Goal: Communication & Community: Answer question/provide support

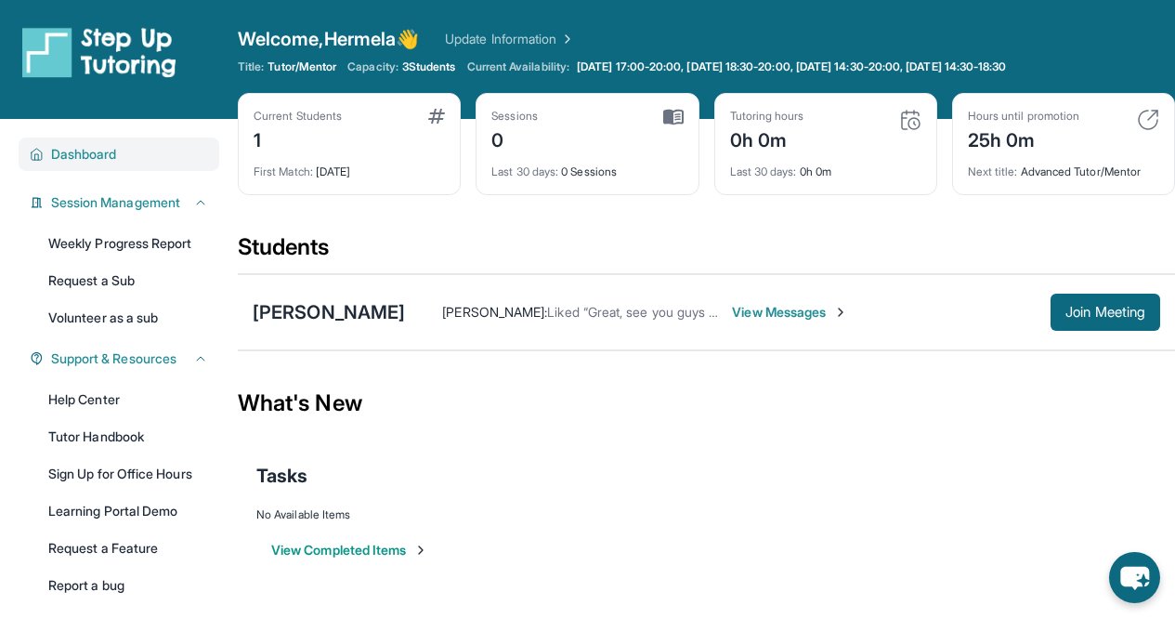
click at [93, 152] on span "Dashboard" at bounding box center [84, 154] width 66 height 19
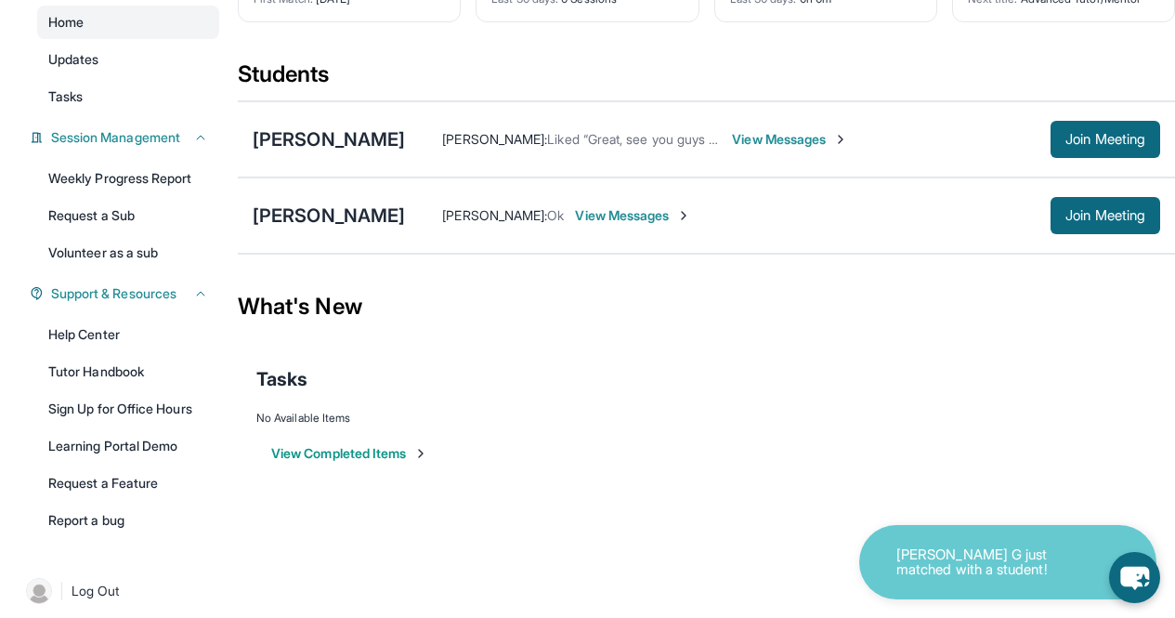
scroll to position [185, 0]
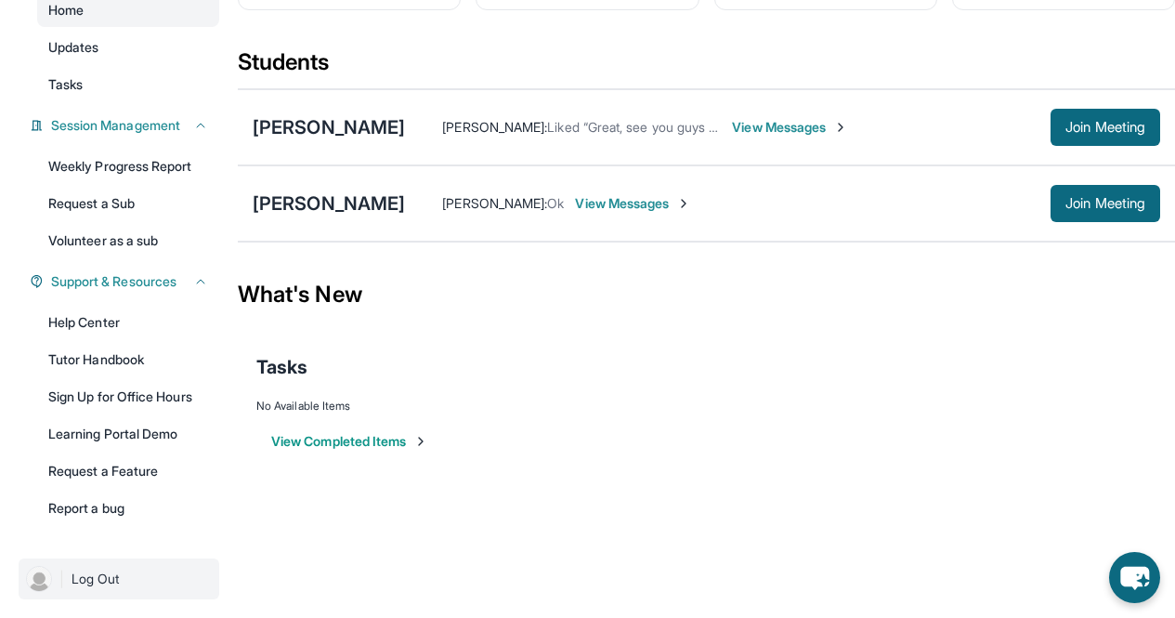
click at [39, 586] on img at bounding box center [39, 579] width 26 height 26
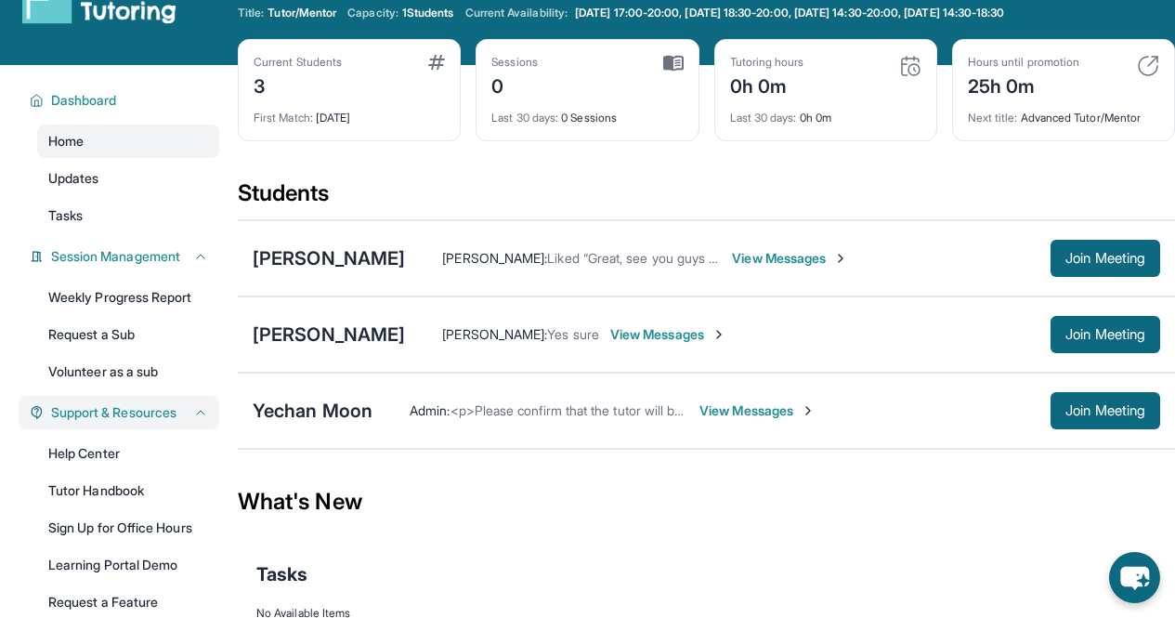
scroll to position [57, 0]
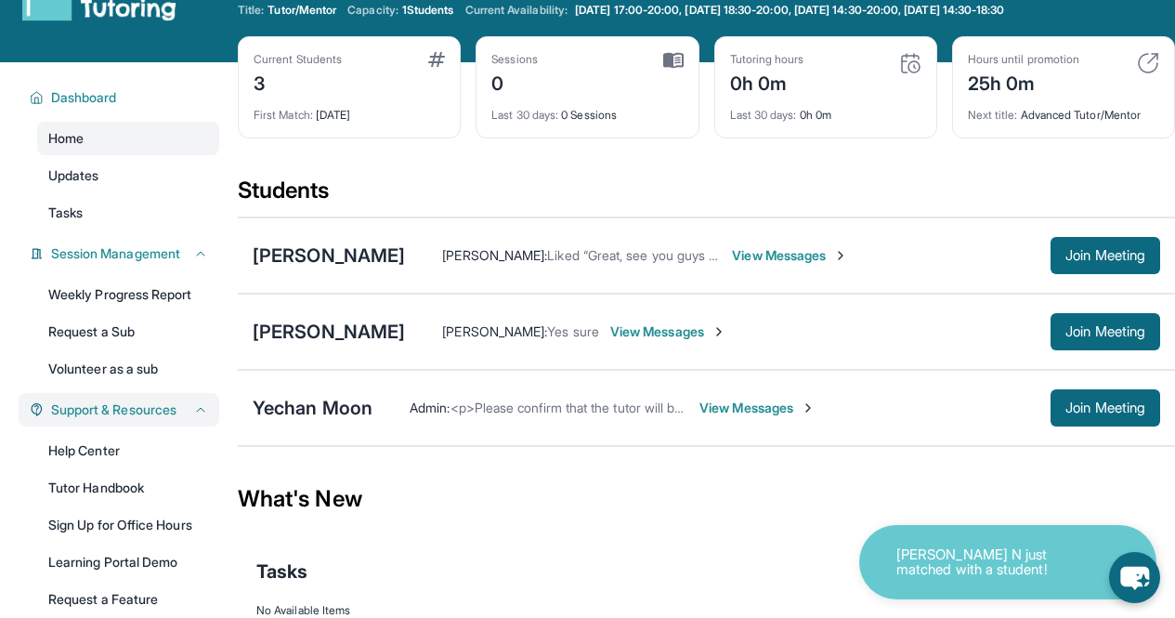
click at [130, 409] on span "Support & Resources" at bounding box center [113, 409] width 125 height 19
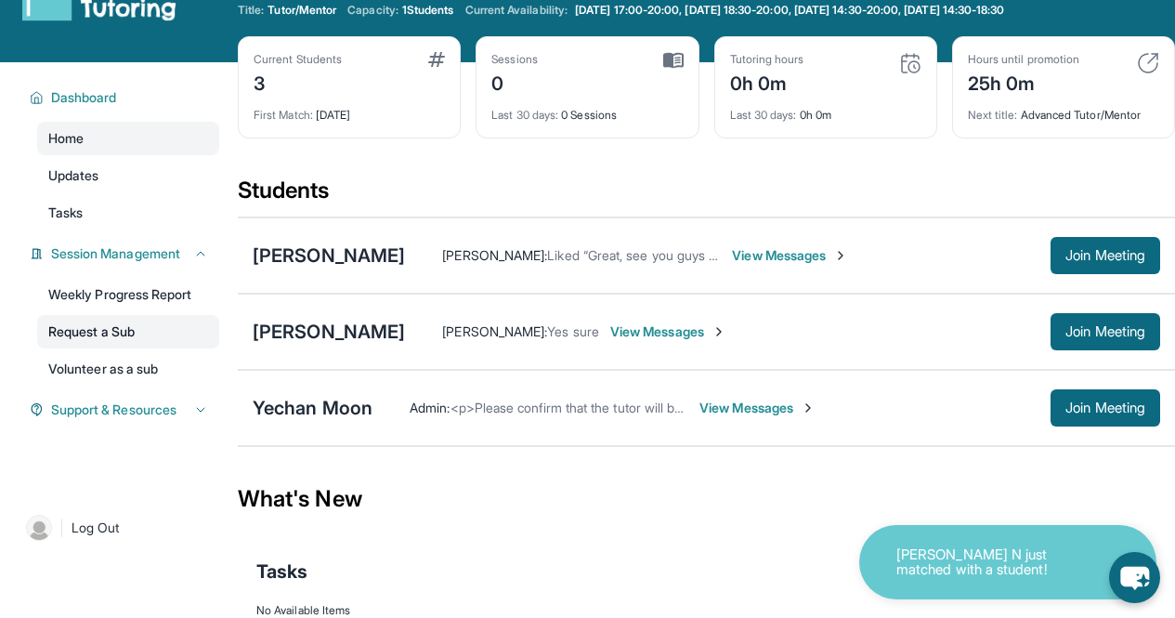
scroll to position [28, 0]
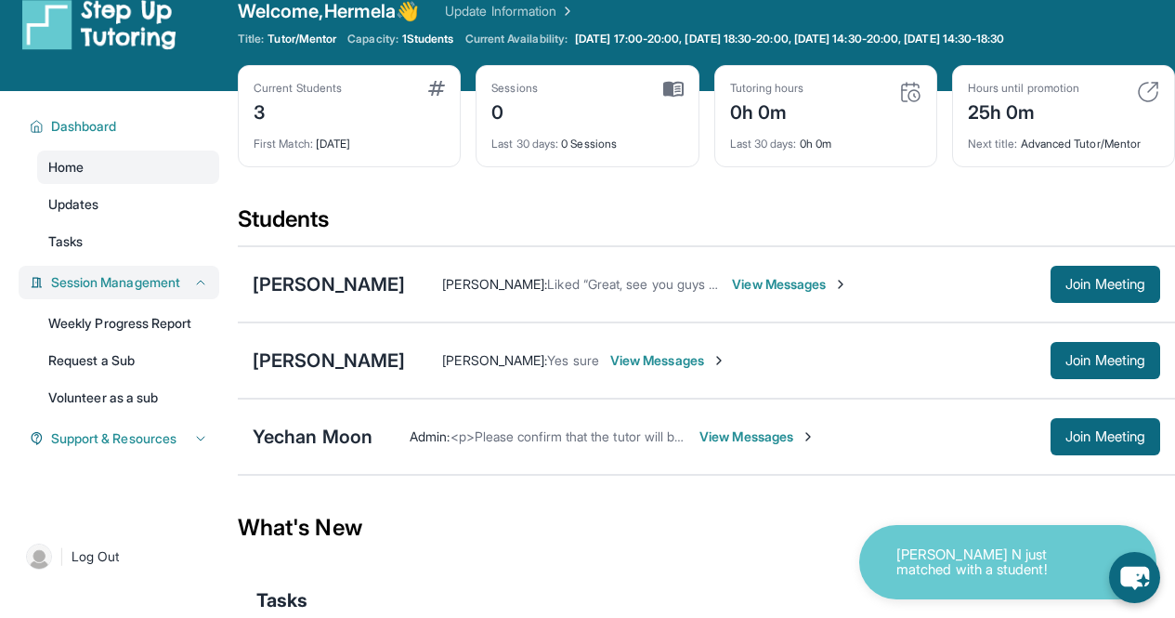
click at [129, 292] on span "Session Management" at bounding box center [115, 282] width 129 height 19
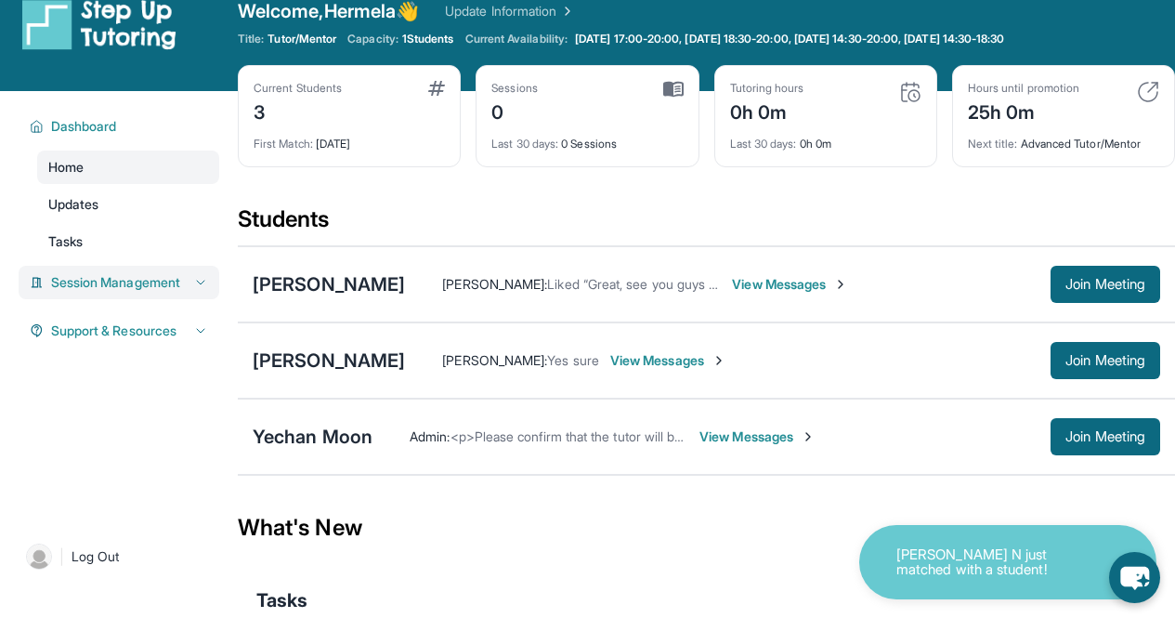
scroll to position [0, 0]
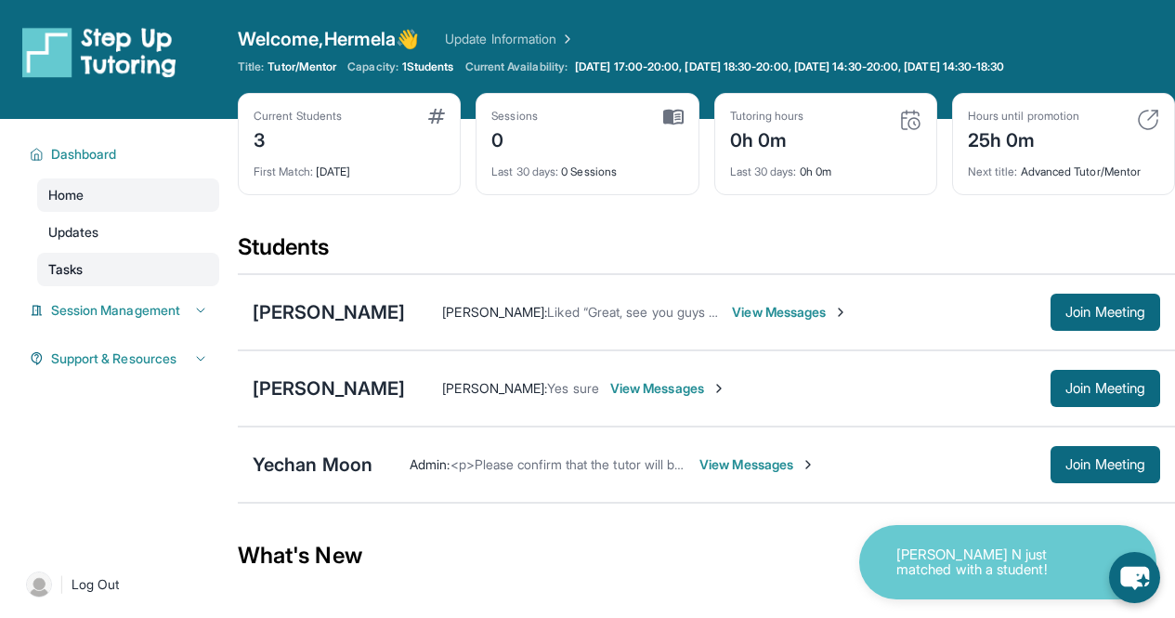
click at [110, 271] on link "Tasks" at bounding box center [128, 269] width 182 height 33
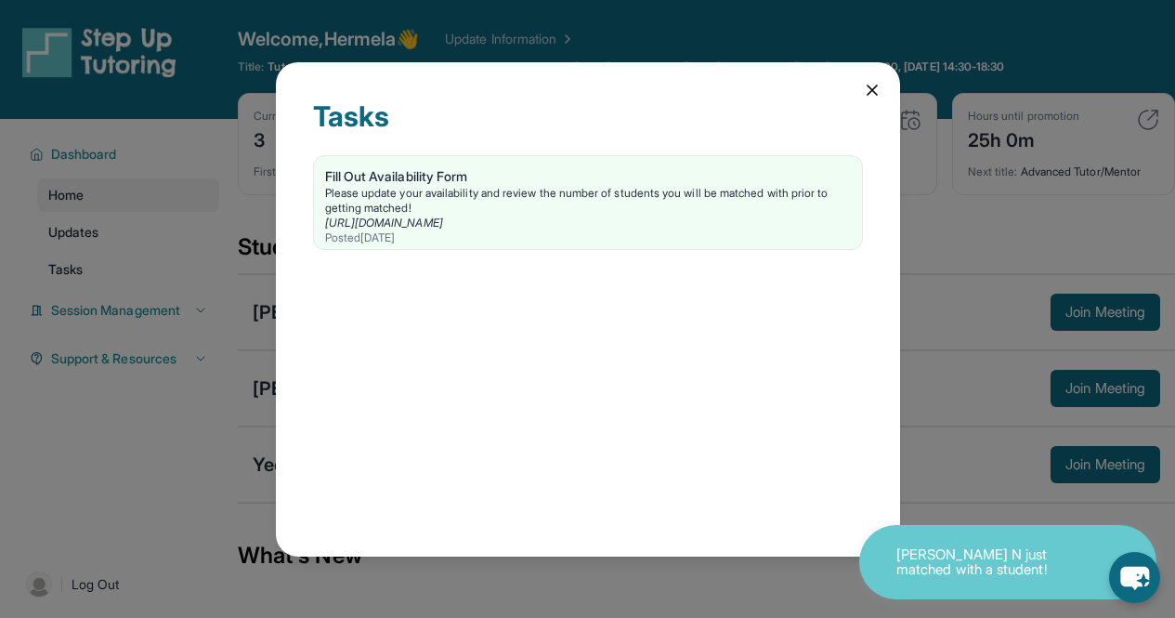
click at [863, 92] on icon at bounding box center [872, 90] width 19 height 19
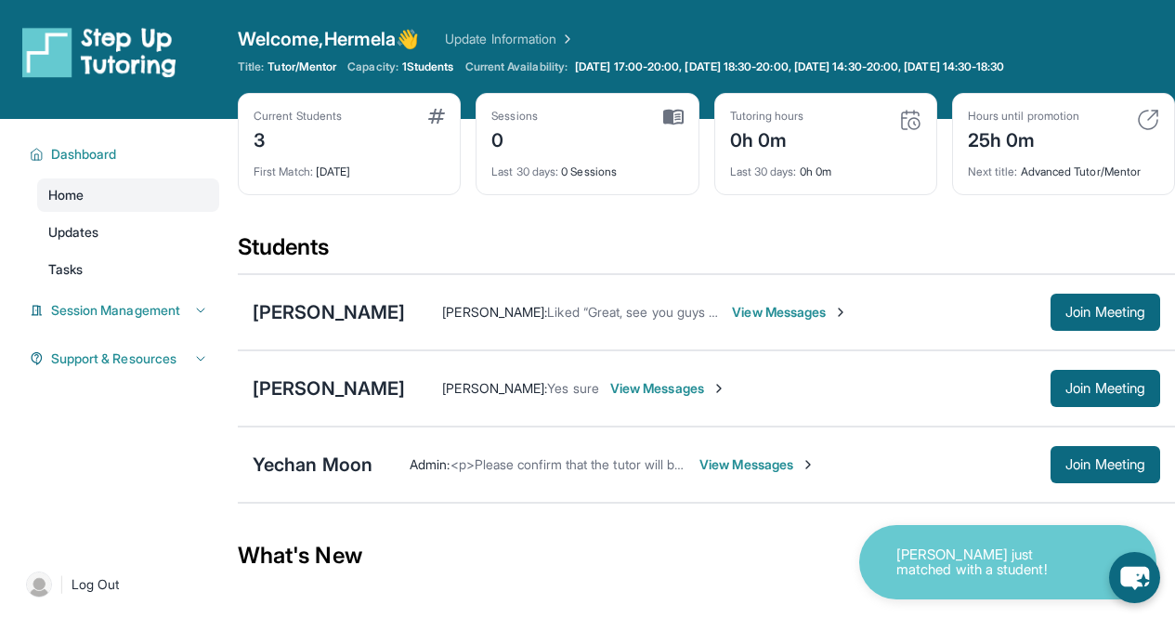
click at [724, 469] on span "View Messages" at bounding box center [758, 464] width 116 height 19
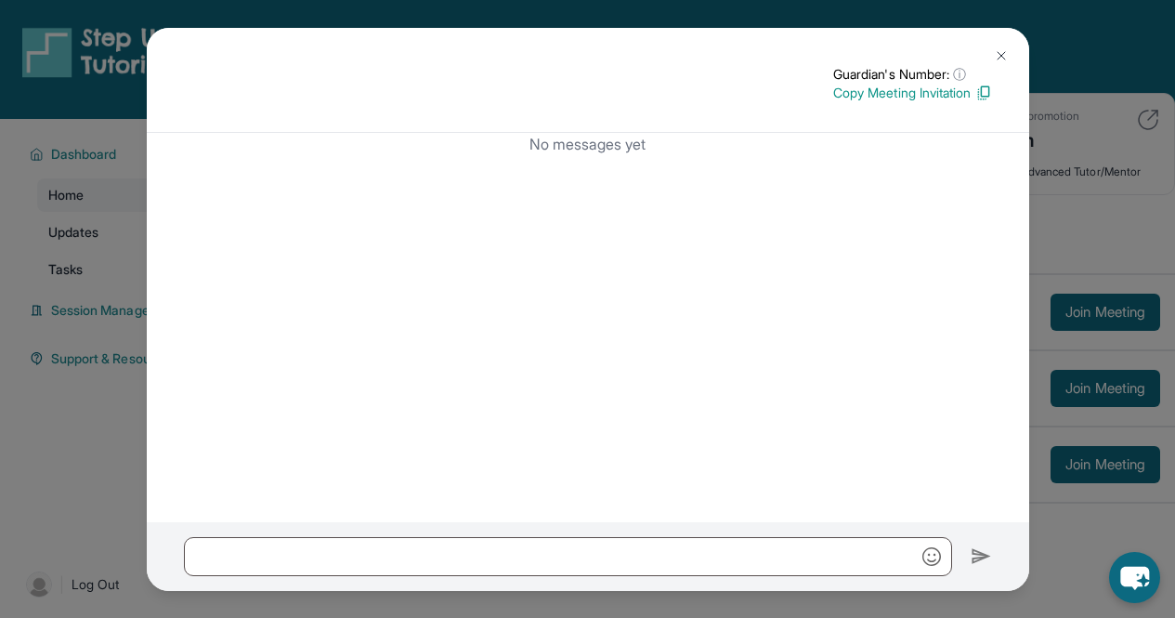
click at [996, 56] on img at bounding box center [1001, 55] width 15 height 15
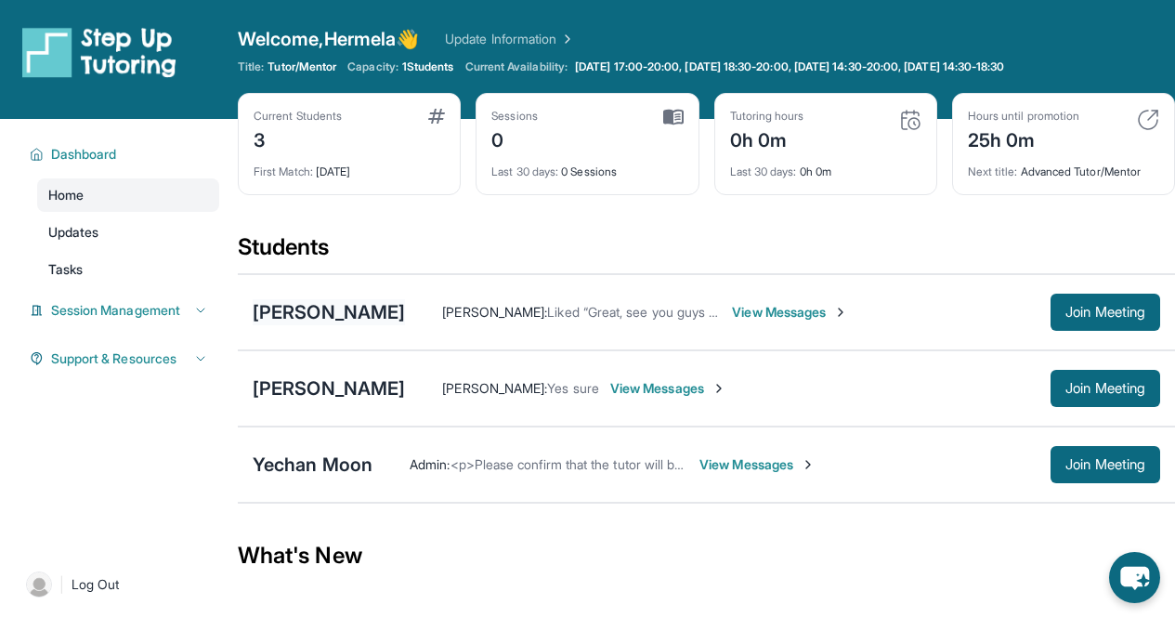
click at [344, 312] on div "[PERSON_NAME]" at bounding box center [329, 312] width 152 height 26
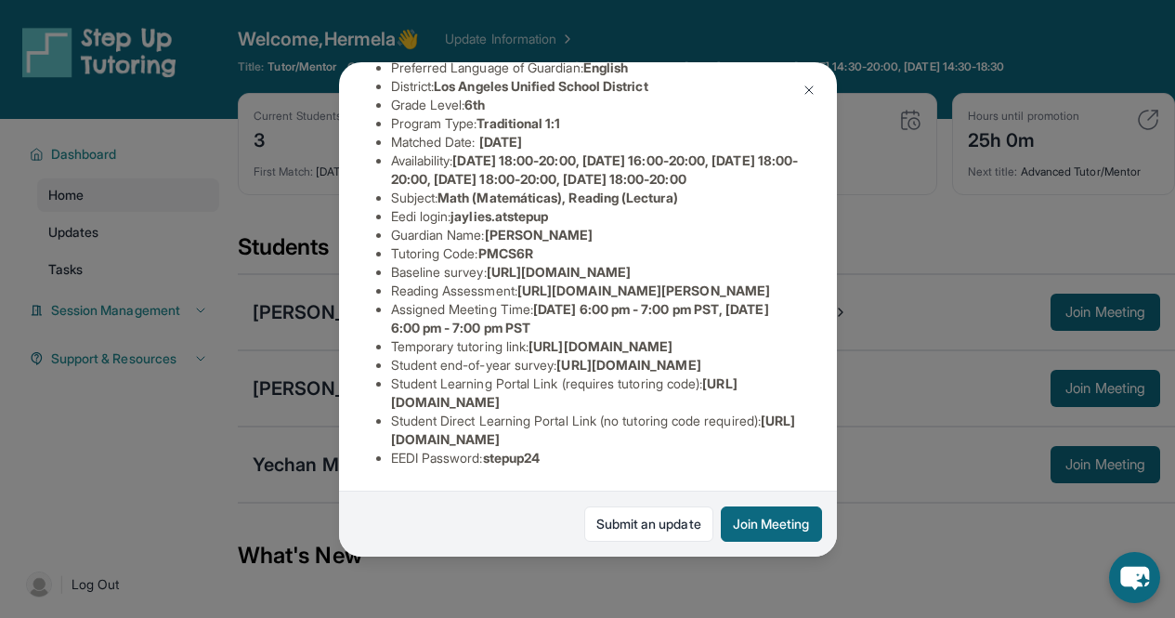
scroll to position [427, 0]
click at [509, 386] on span "[URL][DOMAIN_NAME]" at bounding box center [564, 392] width 347 height 34
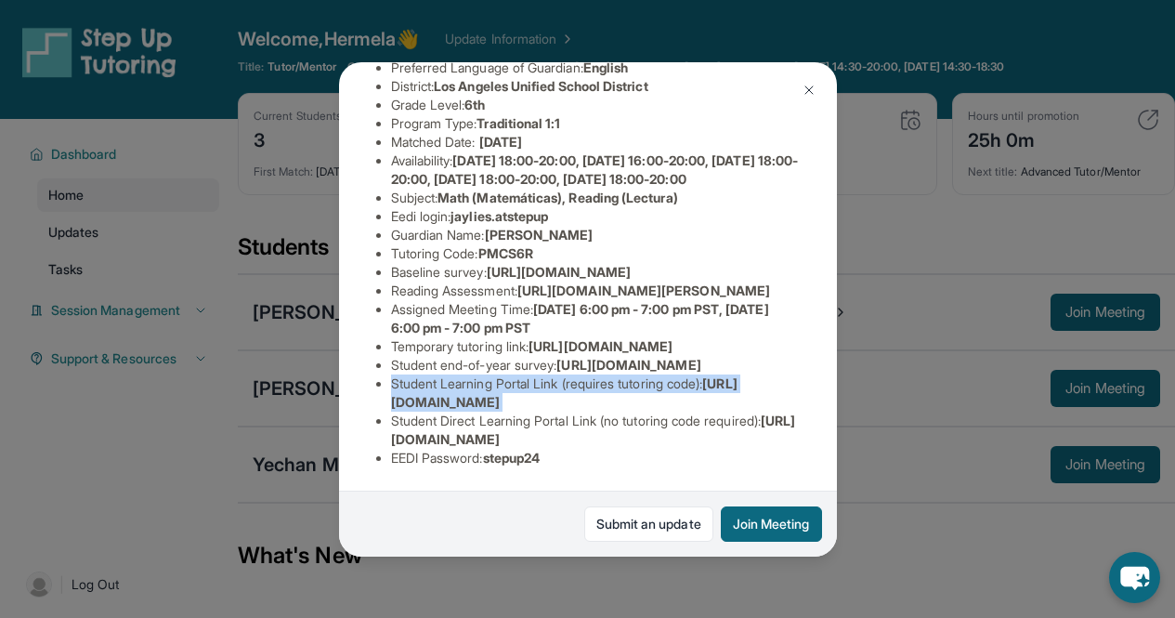
click at [509, 386] on span "[URL][DOMAIN_NAME]" at bounding box center [564, 392] width 347 height 34
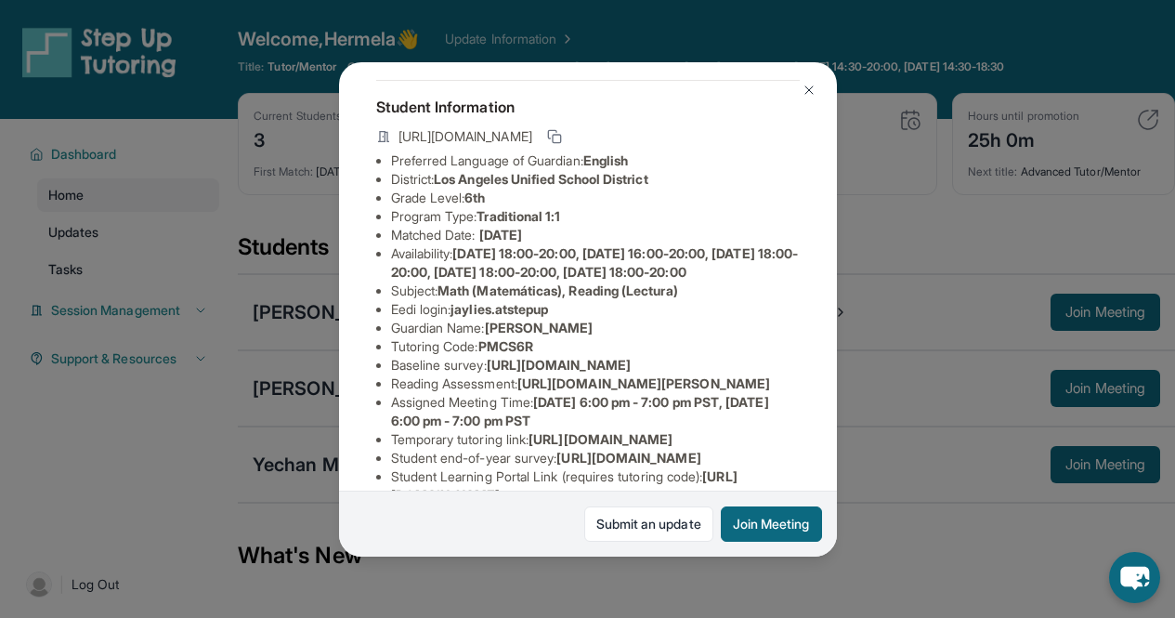
scroll to position [84, 0]
drag, startPoint x: 457, startPoint y: 341, endPoint x: 562, endPoint y: 345, distance: 105.0
click at [562, 318] on li "Eedi login : jaylies.atstepup" at bounding box center [595, 308] width 409 height 19
copy span "jaylies.atstepup"
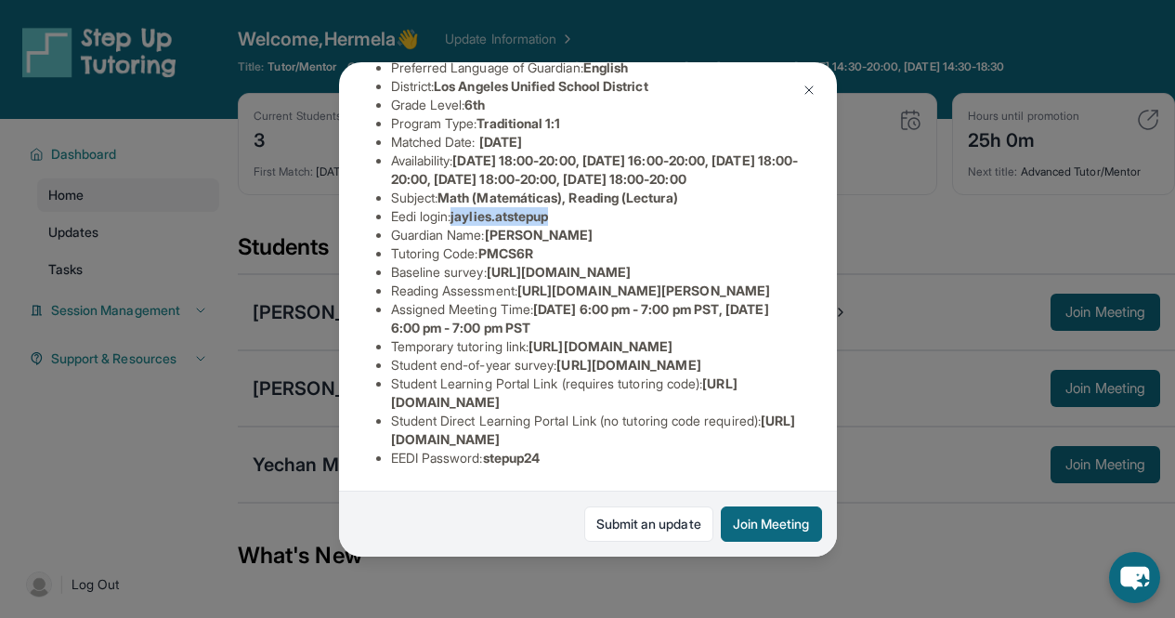
scroll to position [271, 679]
drag, startPoint x: 392, startPoint y: 226, endPoint x: 830, endPoint y: 266, distance: 439.4
click at [830, 266] on div "[PERSON_NAME] Guardian: [PERSON_NAME] Student Information [URL][DOMAIN_NAME] Pr…" at bounding box center [588, 309] width 498 height 494
copy span "[URL][DOMAIN_NAME]"
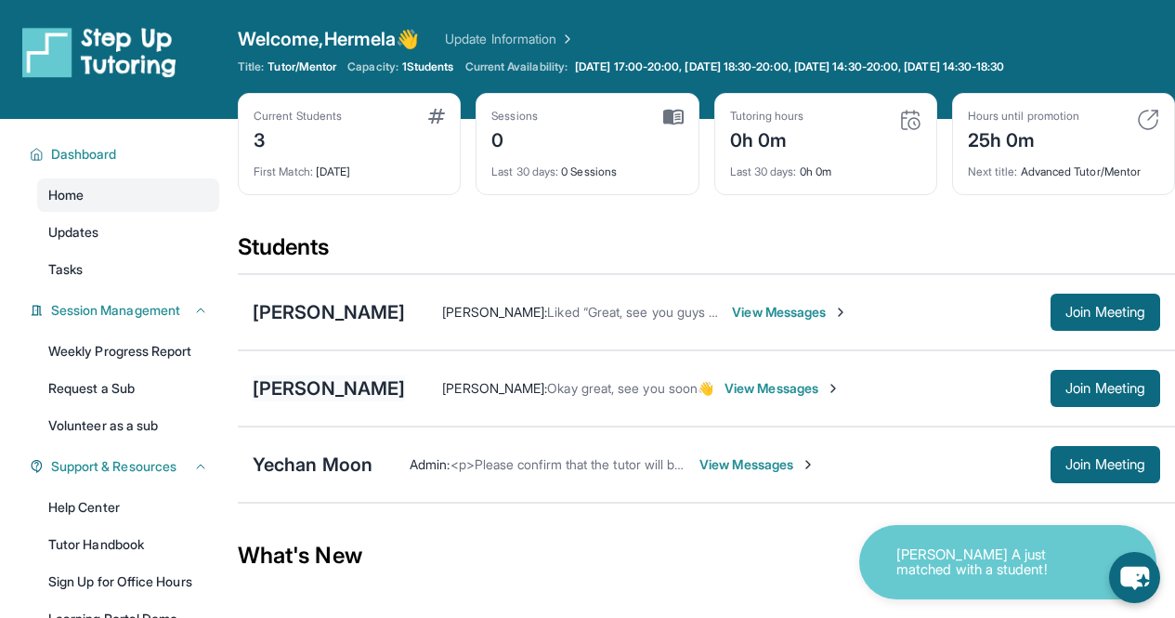
click at [328, 388] on div "[PERSON_NAME]" at bounding box center [329, 388] width 152 height 26
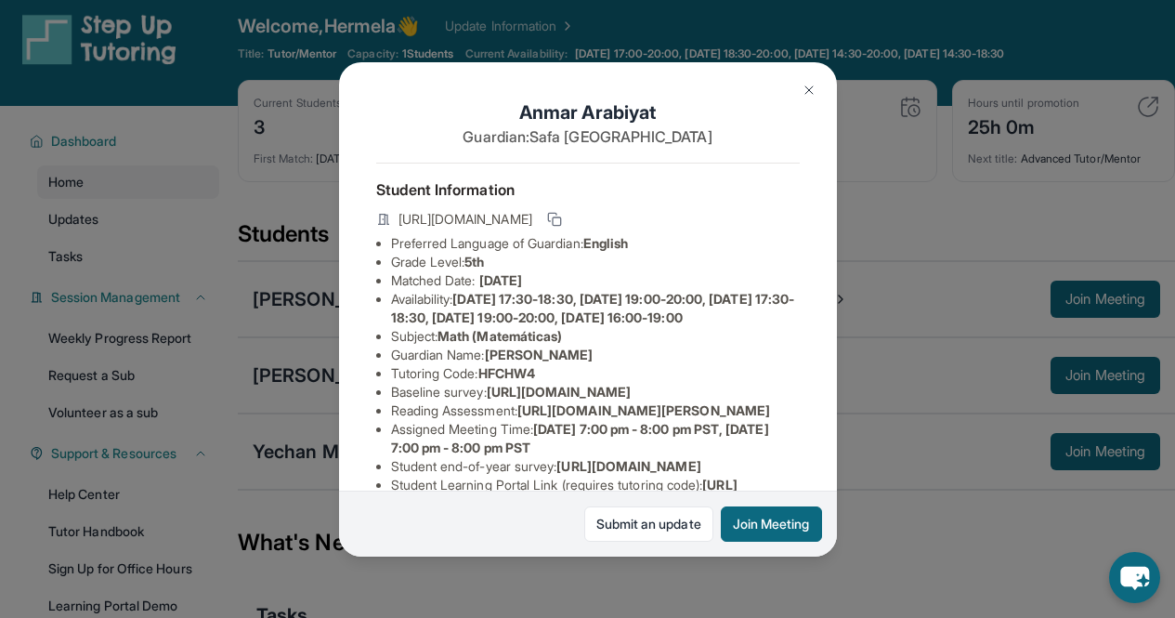
scroll to position [12, 0]
click at [810, 87] on img at bounding box center [809, 90] width 15 height 15
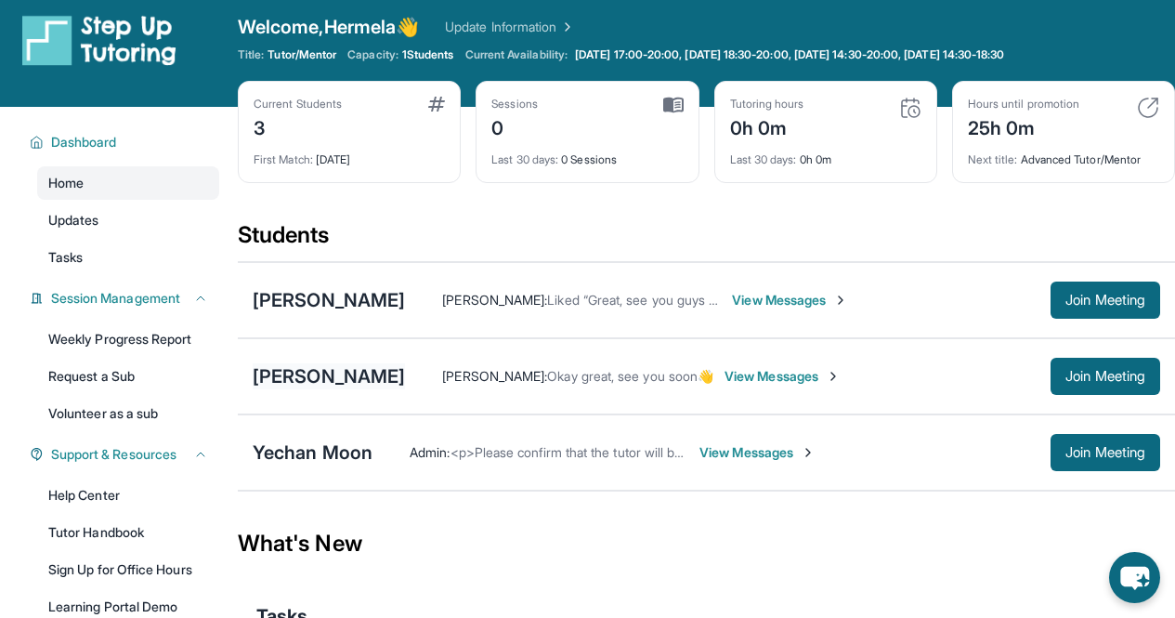
click at [355, 380] on div "[PERSON_NAME]" at bounding box center [329, 376] width 152 height 26
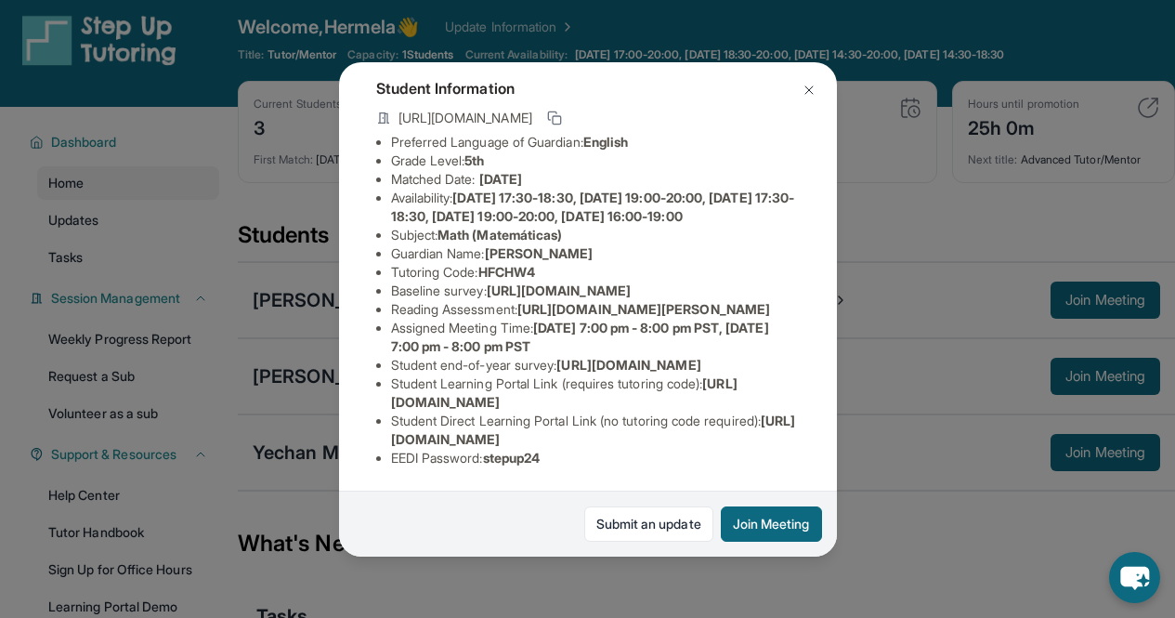
scroll to position [38, 0]
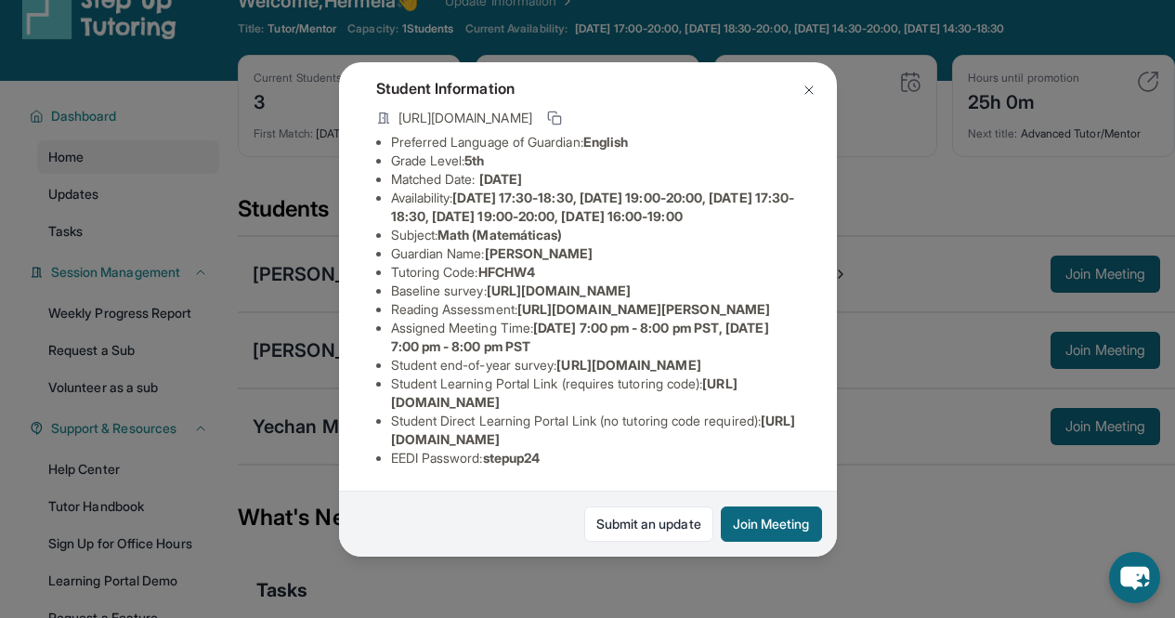
click at [806, 93] on img at bounding box center [809, 90] width 15 height 15
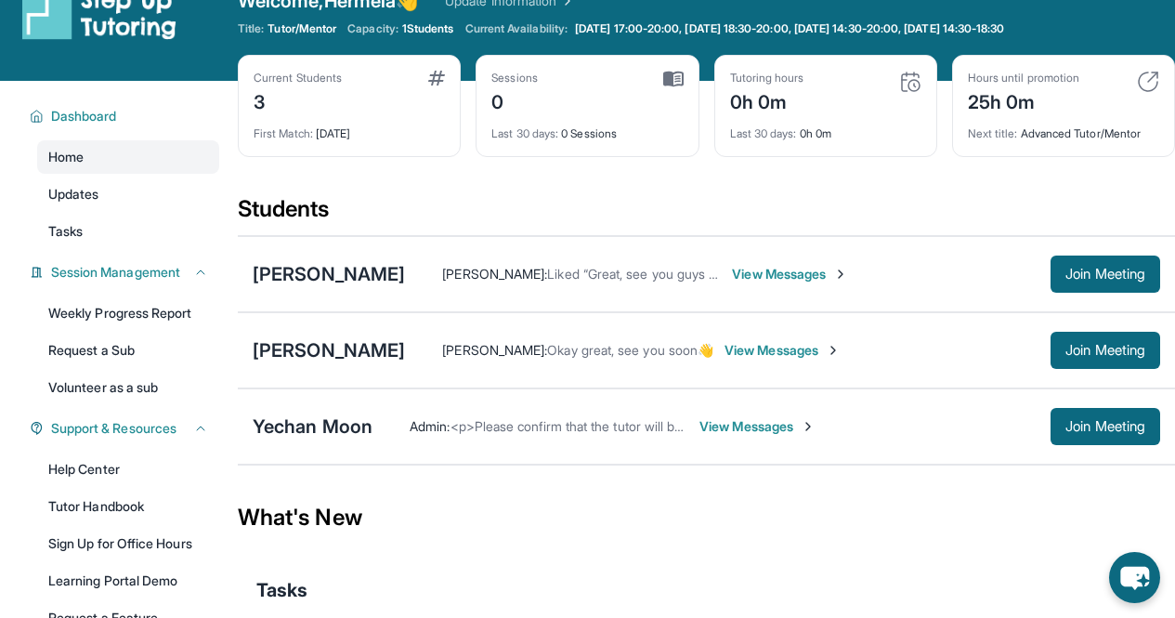
click at [719, 430] on span "View Messages" at bounding box center [758, 426] width 116 height 19
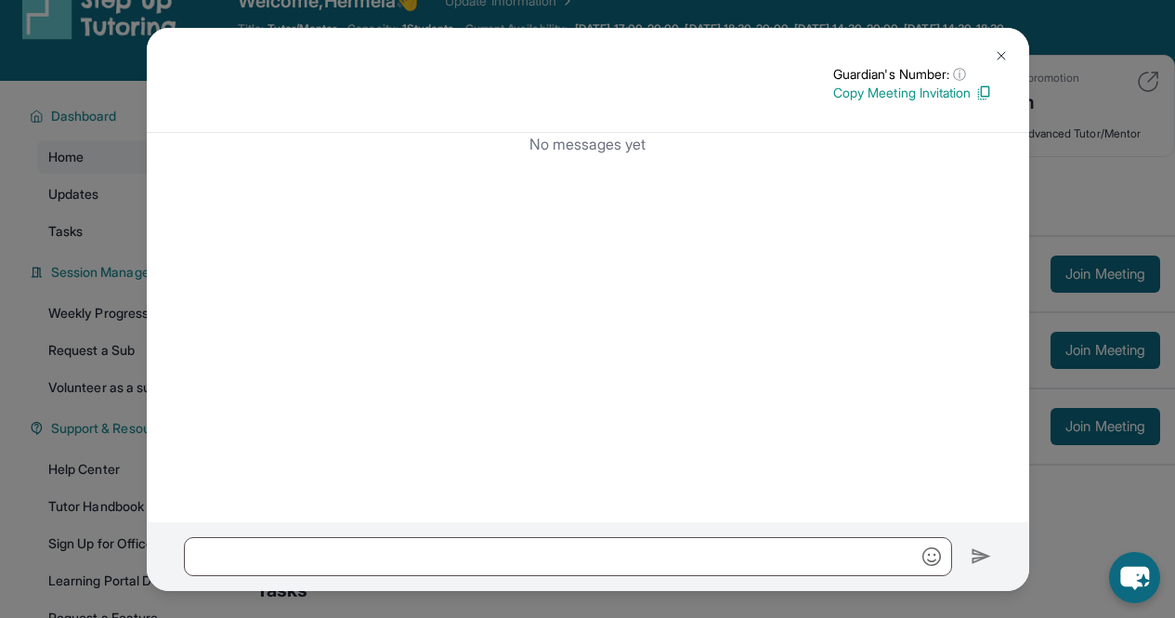
click at [997, 49] on img at bounding box center [1001, 55] width 15 height 15
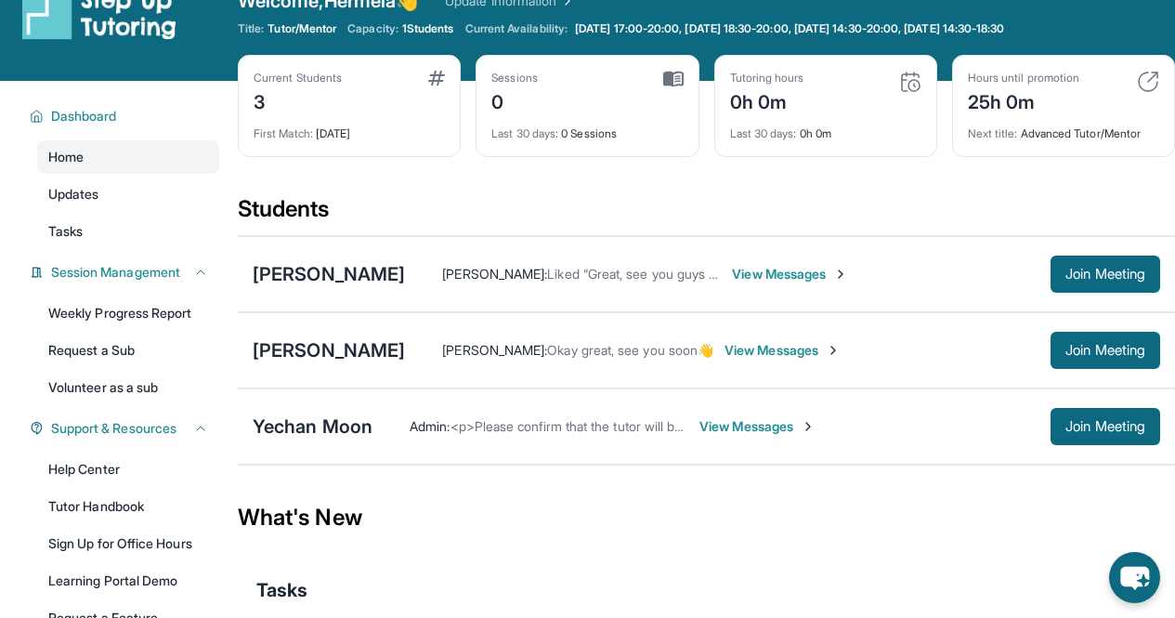
scroll to position [0, 0]
